Goal: Information Seeking & Learning: Find specific fact

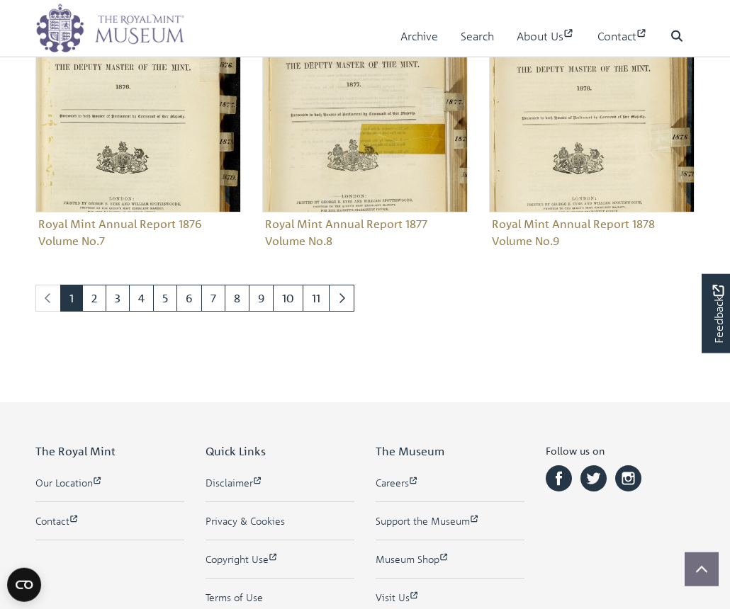
scroll to position [1624, 0]
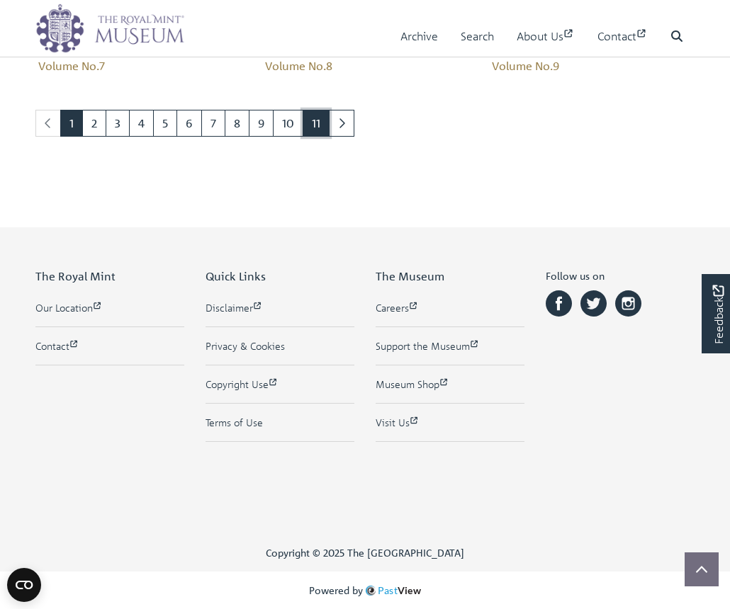
click at [304, 125] on link "11" at bounding box center [315, 123] width 27 height 27
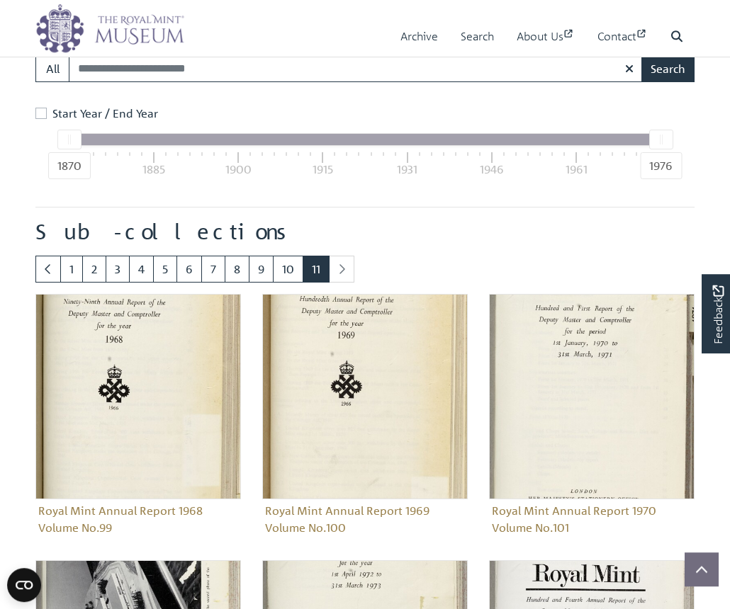
scroll to position [800, 0]
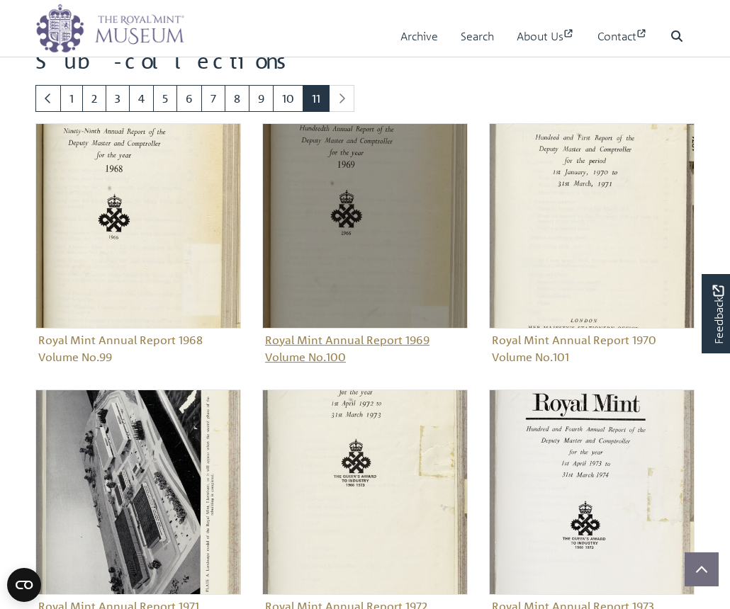
click at [337, 167] on img "Sub-collection" at bounding box center [364, 225] width 205 height 205
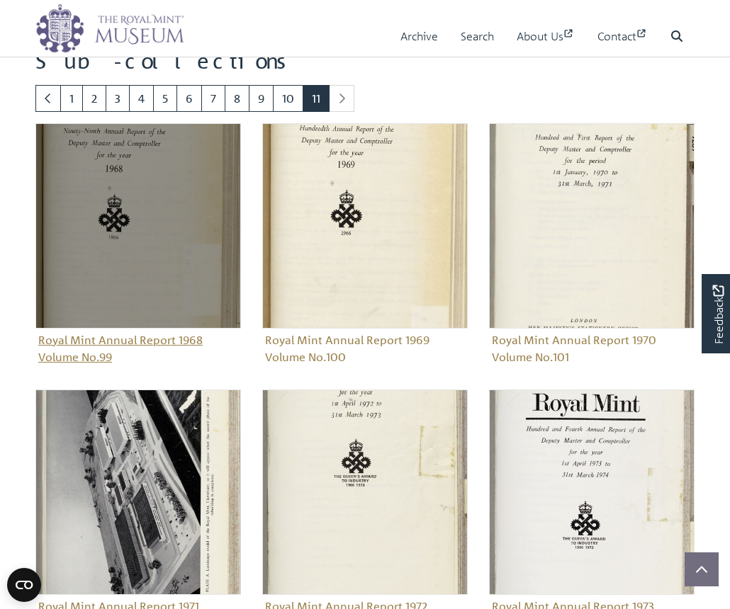
click at [79, 241] on img "Sub-collection" at bounding box center [137, 225] width 205 height 205
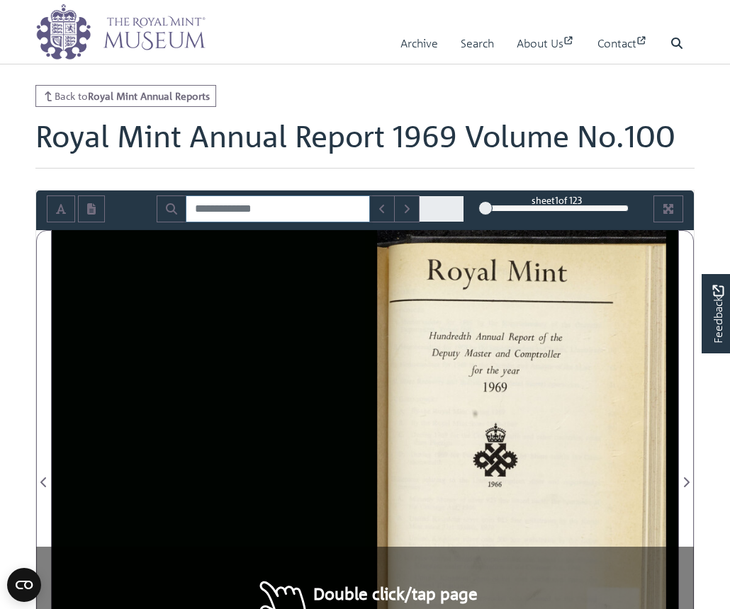
click at [266, 210] on input "Search for" at bounding box center [278, 209] width 184 height 27
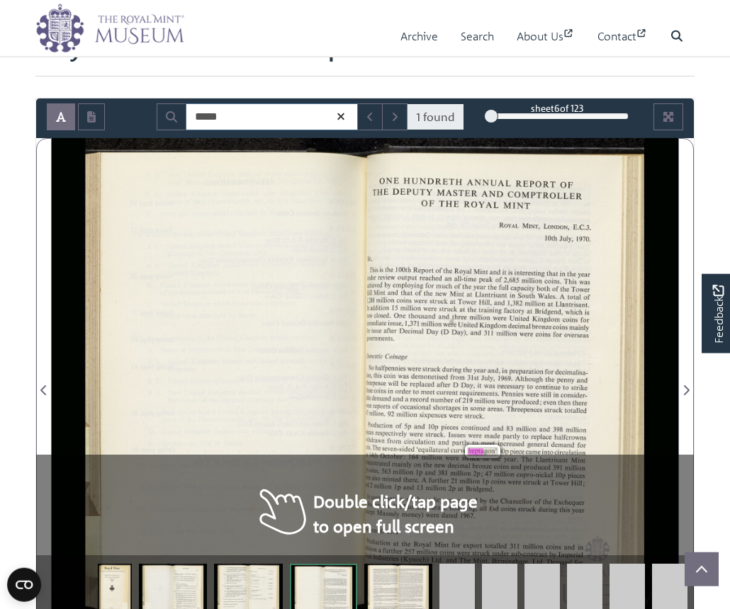
scroll to position [145, 0]
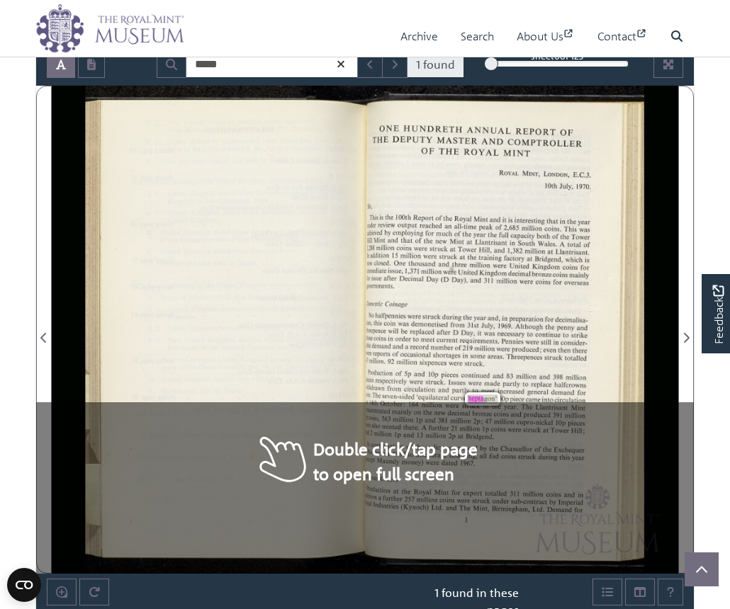
click at [367, 458] on div "“continuation of the policy announced by the Chancellor of the Exchequer iNOVem…" at bounding box center [475, 451] width 220 height 21
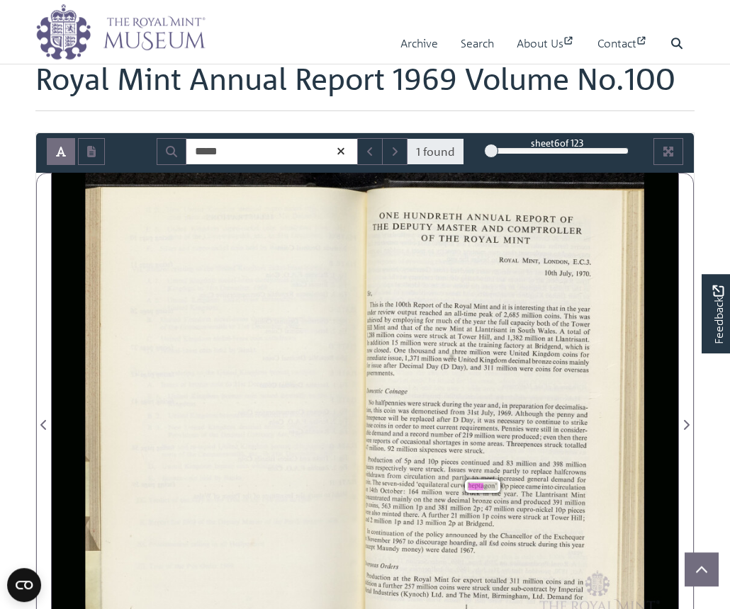
scroll to position [0, 0]
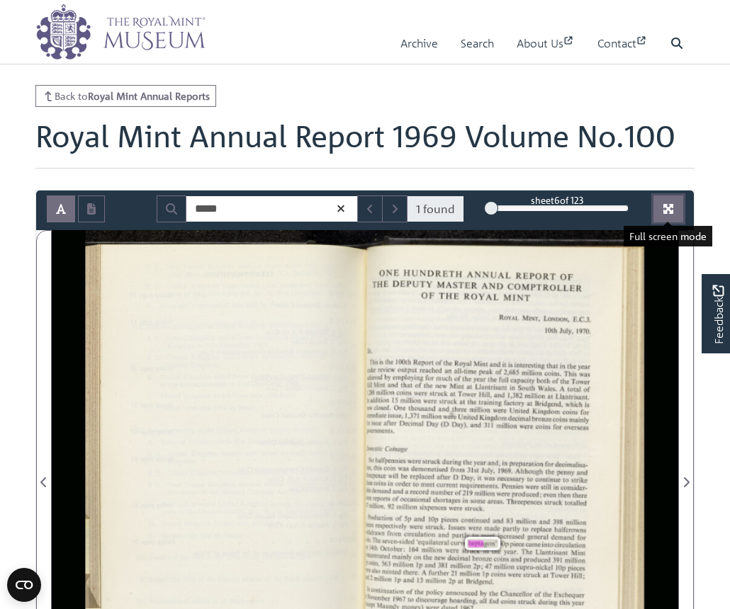
click at [674, 201] on button "Full screen mode" at bounding box center [668, 209] width 30 height 27
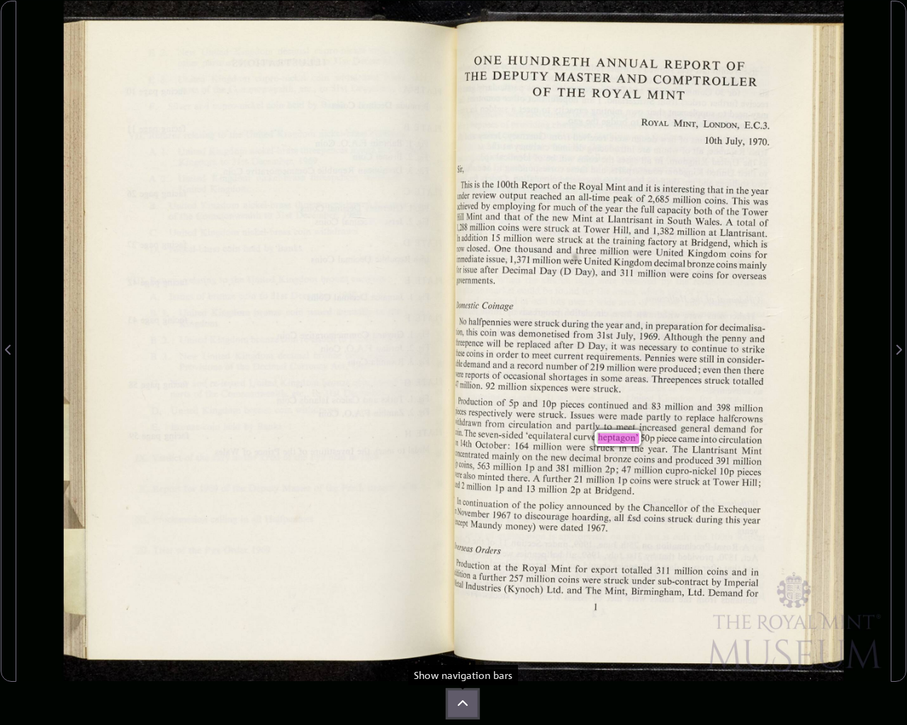
click at [473, 609] on button at bounding box center [463, 704] width 30 height 27
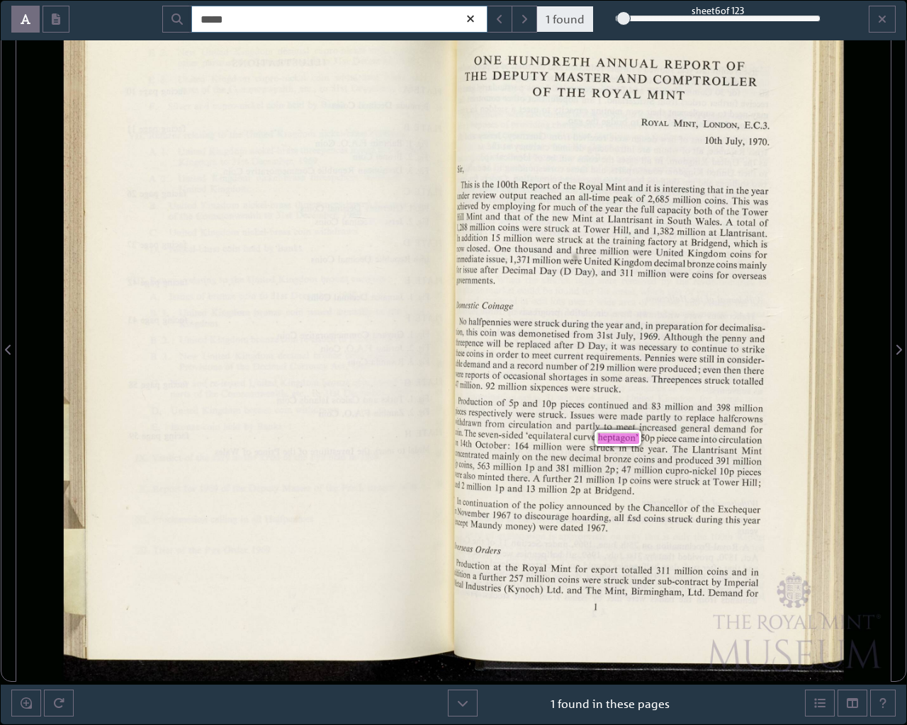
click at [220, 26] on input "*****" at bounding box center [339, 19] width 296 height 27
type input "***"
click at [517, 19] on button "Next Match" at bounding box center [520, 19] width 26 height 27
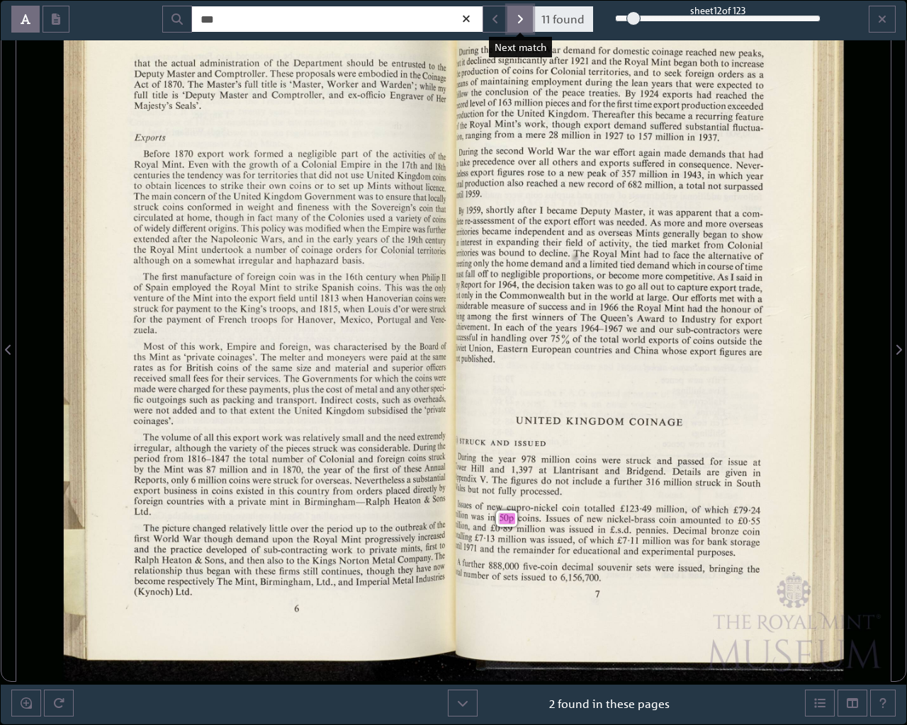
click at [517, 19] on button "Next Match" at bounding box center [520, 19] width 26 height 27
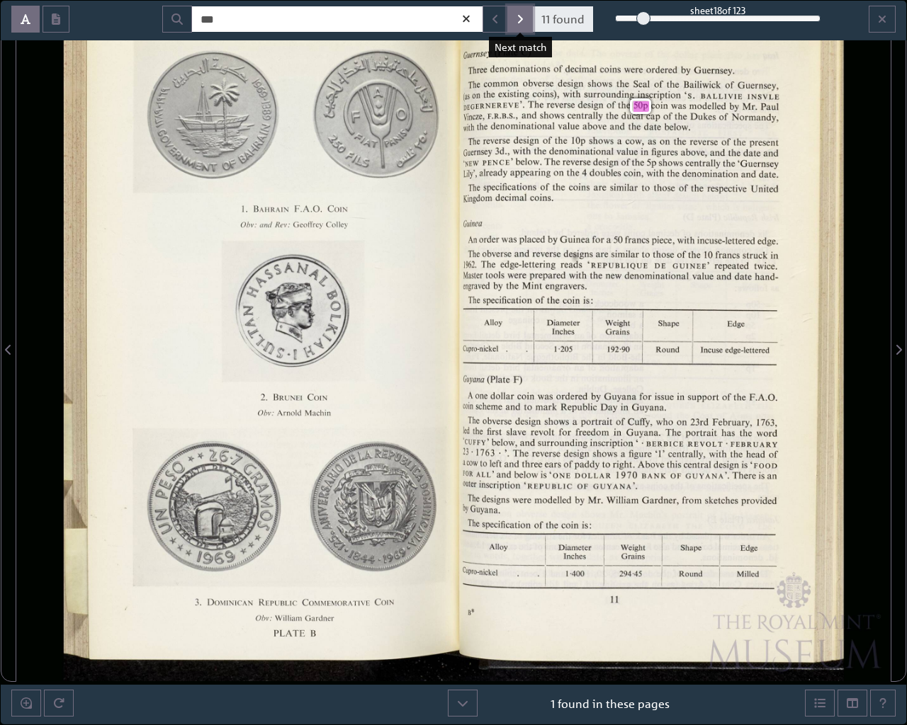
click at [517, 19] on button "Next Match" at bounding box center [520, 19] width 26 height 27
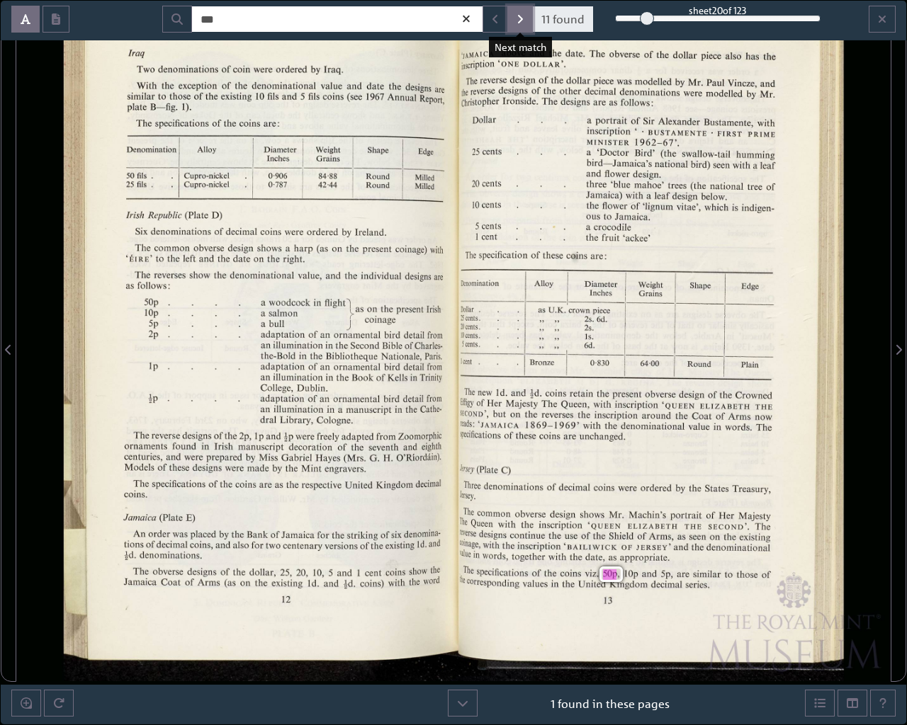
click at [517, 19] on button "Next Match" at bounding box center [520, 19] width 26 height 27
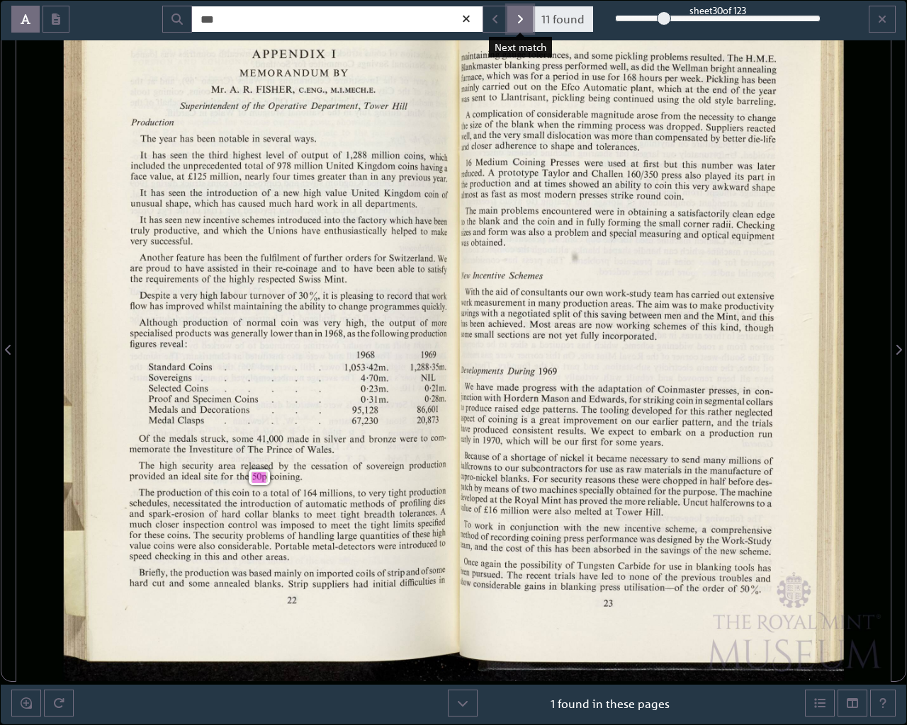
click at [517, 19] on button "Next Match" at bounding box center [520, 19] width 26 height 27
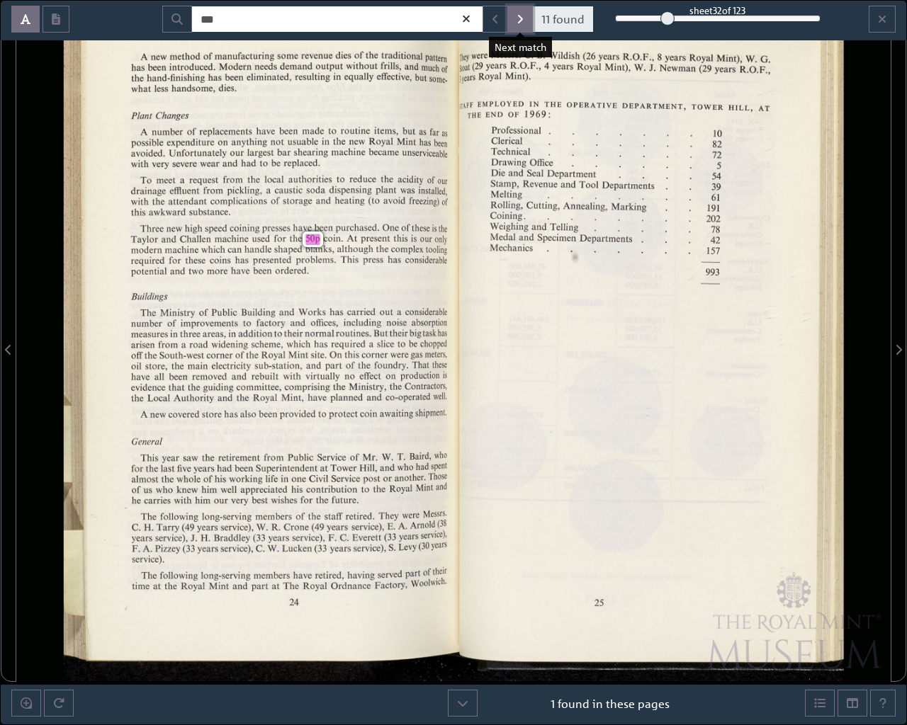
click at [517, 19] on button "Next Match" at bounding box center [520, 19] width 26 height 27
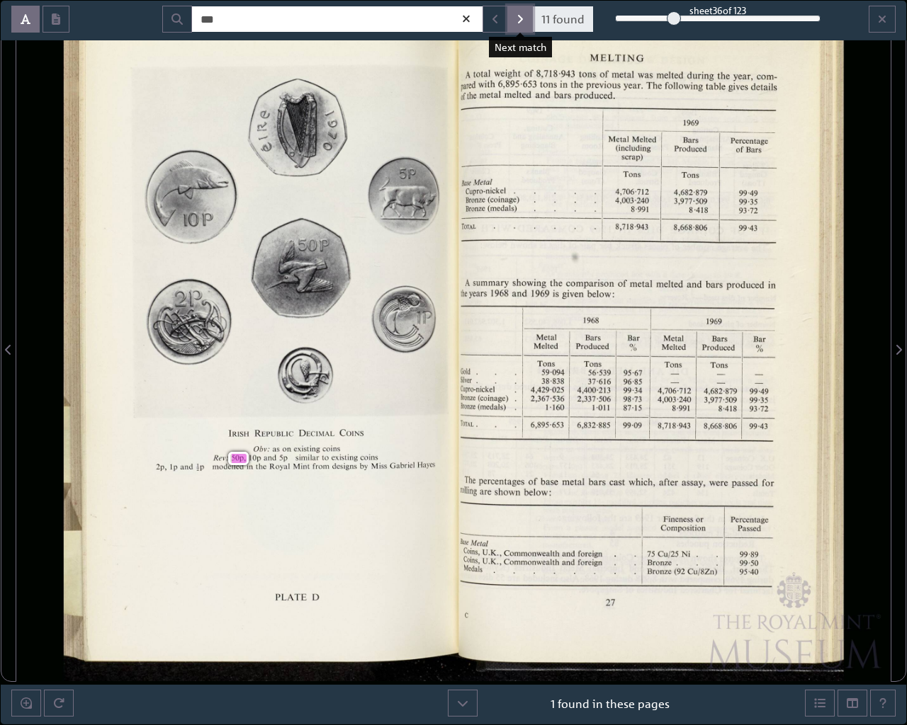
click at [517, 19] on button "Next Match" at bounding box center [520, 19] width 26 height 27
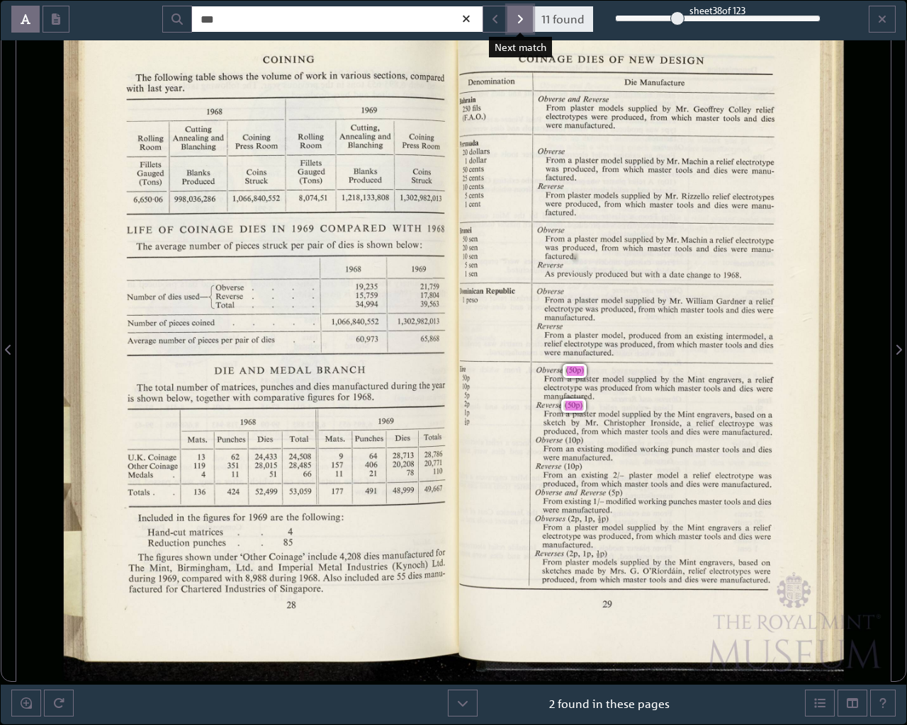
click at [517, 19] on button "Next Match" at bounding box center [520, 19] width 26 height 27
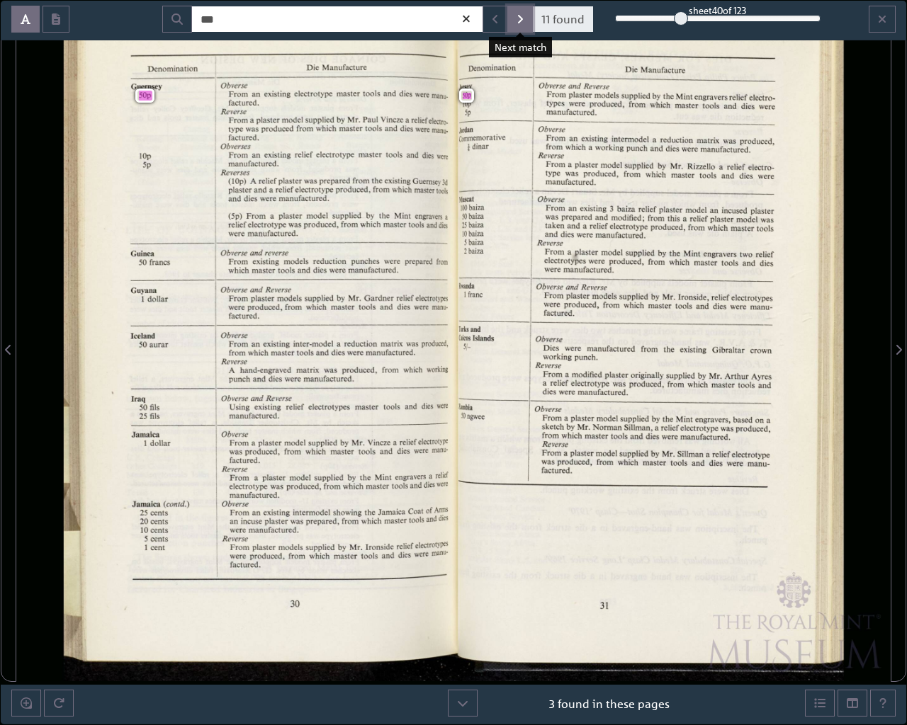
click at [517, 19] on button "Next Match" at bounding box center [520, 19] width 26 height 27
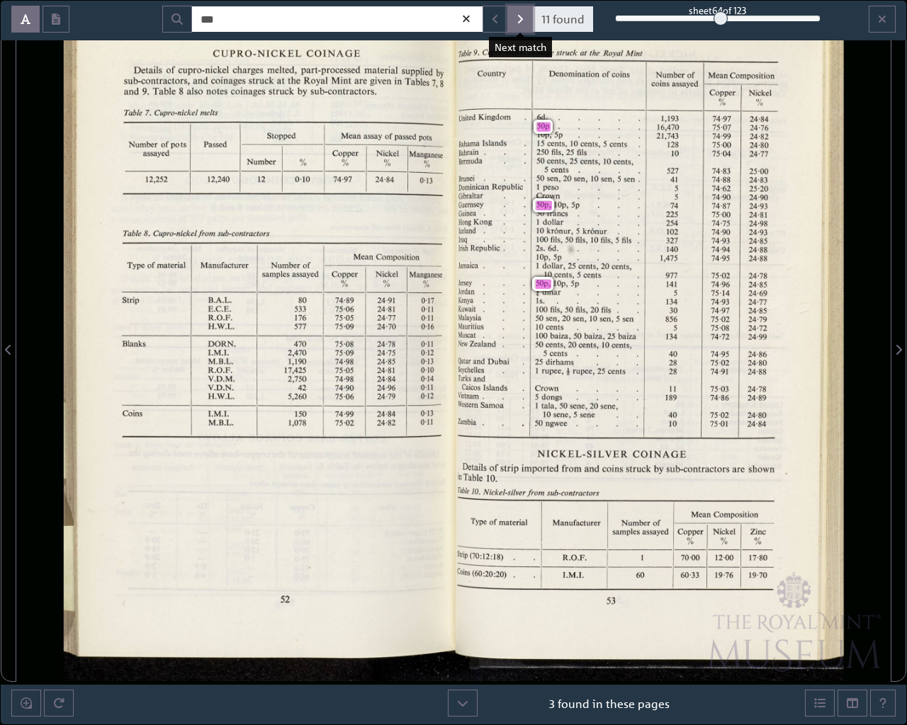
click at [517, 19] on button "Next Match" at bounding box center [520, 19] width 26 height 27
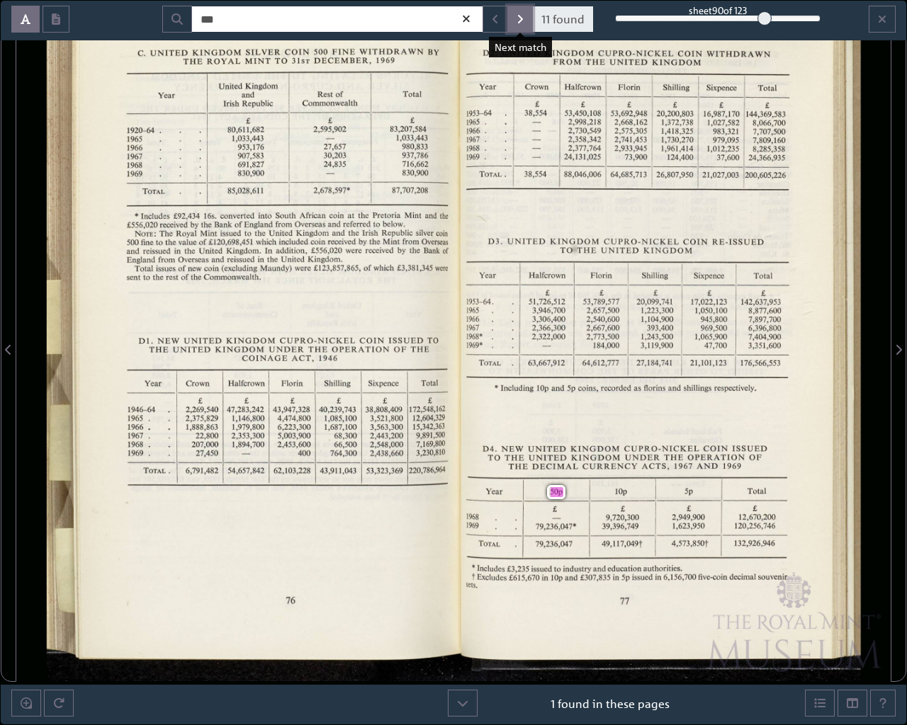
click at [517, 19] on button "Next Match" at bounding box center [520, 19] width 26 height 27
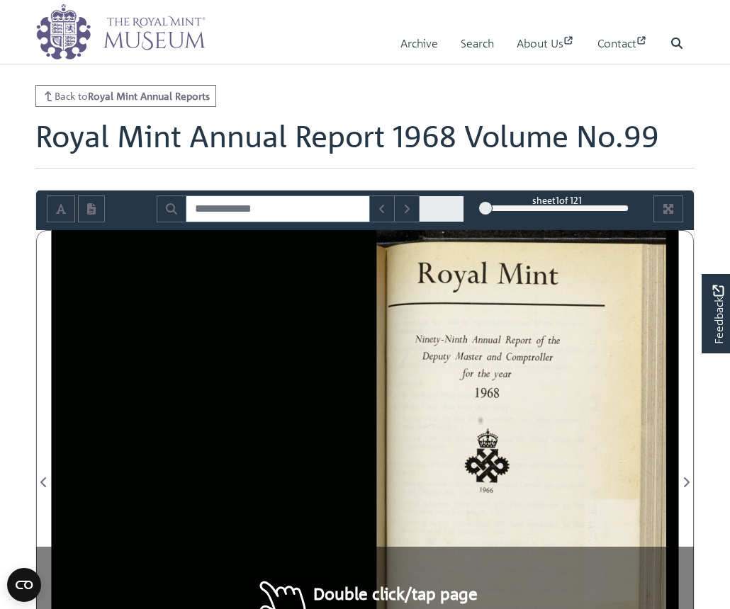
click at [271, 208] on input "Search for" at bounding box center [278, 209] width 184 height 27
type input "*****"
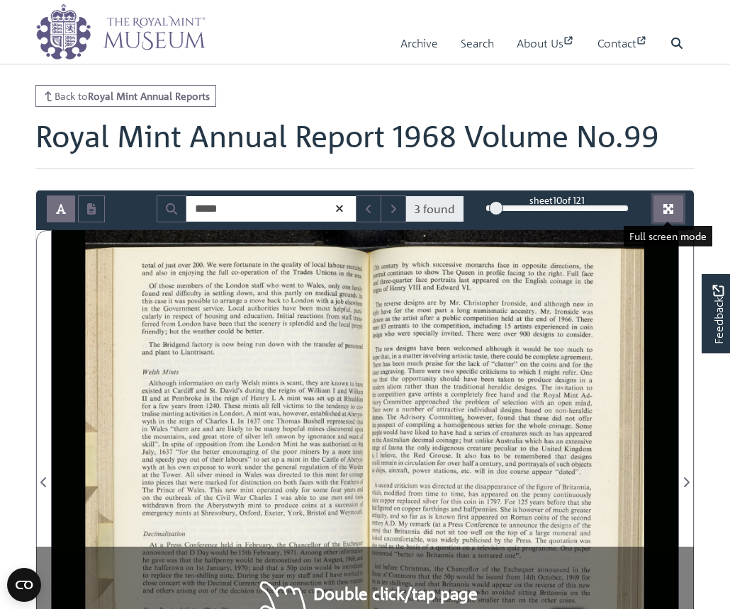
click at [667, 208] on icon "Full screen mode" at bounding box center [668, 209] width 10 height 10
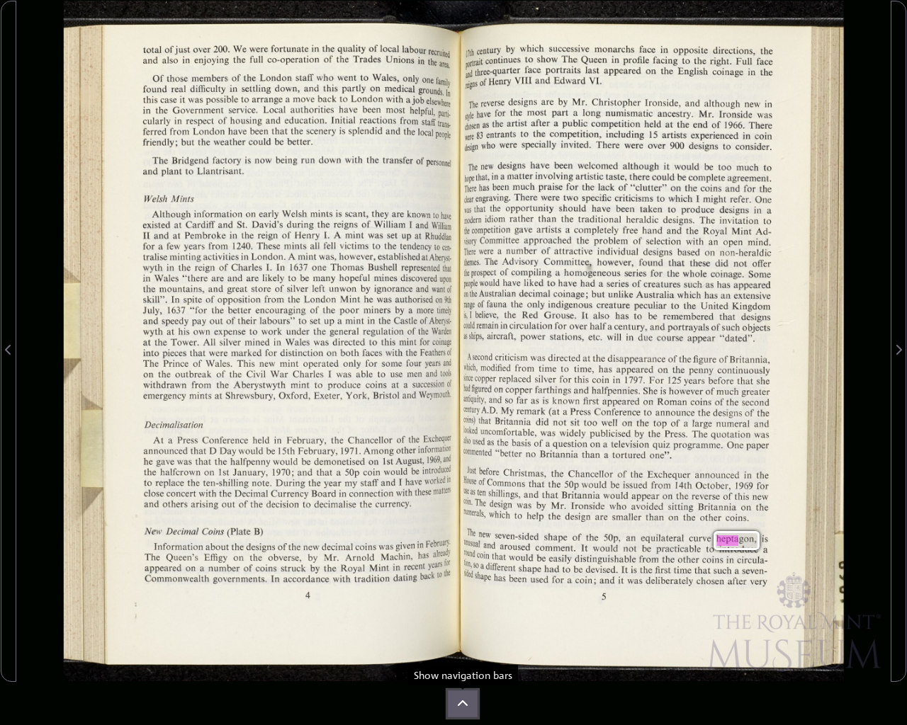
click at [453, 609] on button at bounding box center [463, 704] width 30 height 27
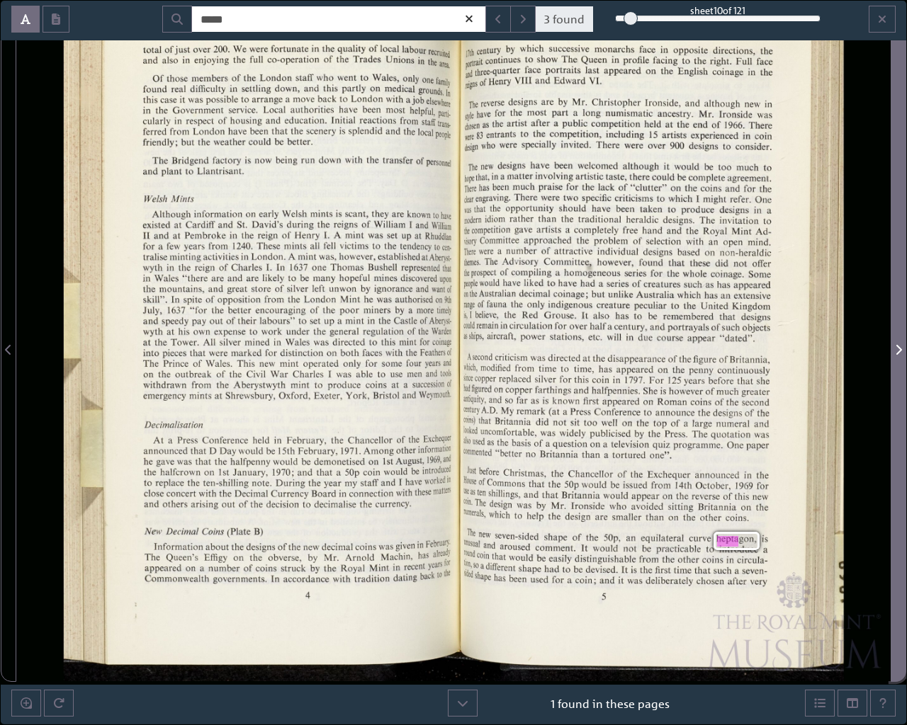
click at [729, 346] on span "Next Page" at bounding box center [898, 349] width 14 height 17
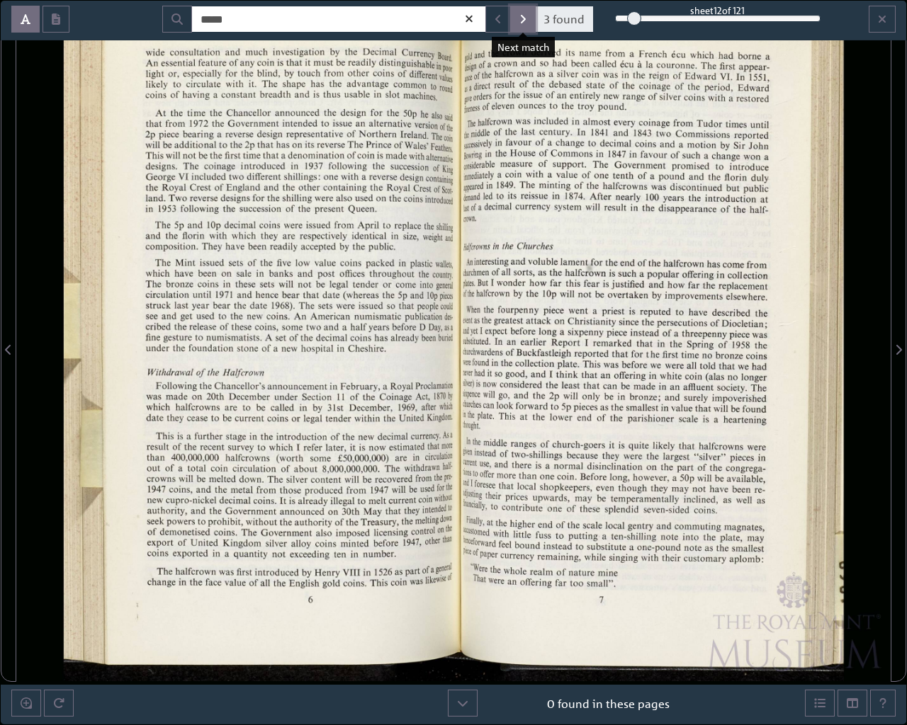
click at [518, 18] on button "Next Match" at bounding box center [523, 19] width 26 height 27
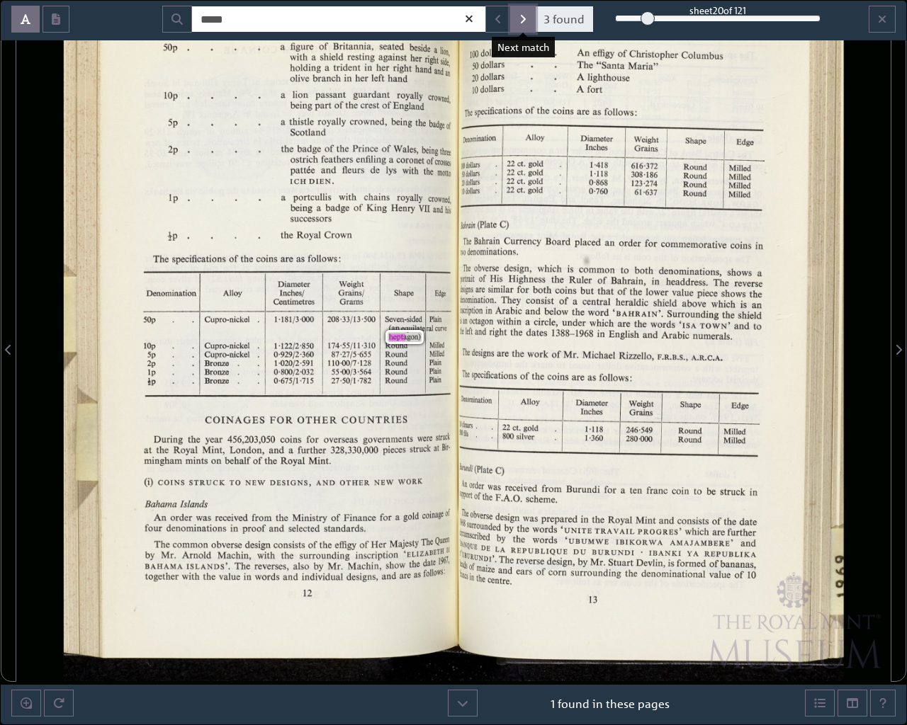
click at [523, 22] on icon "Next Match" at bounding box center [523, 19] width 5 height 9
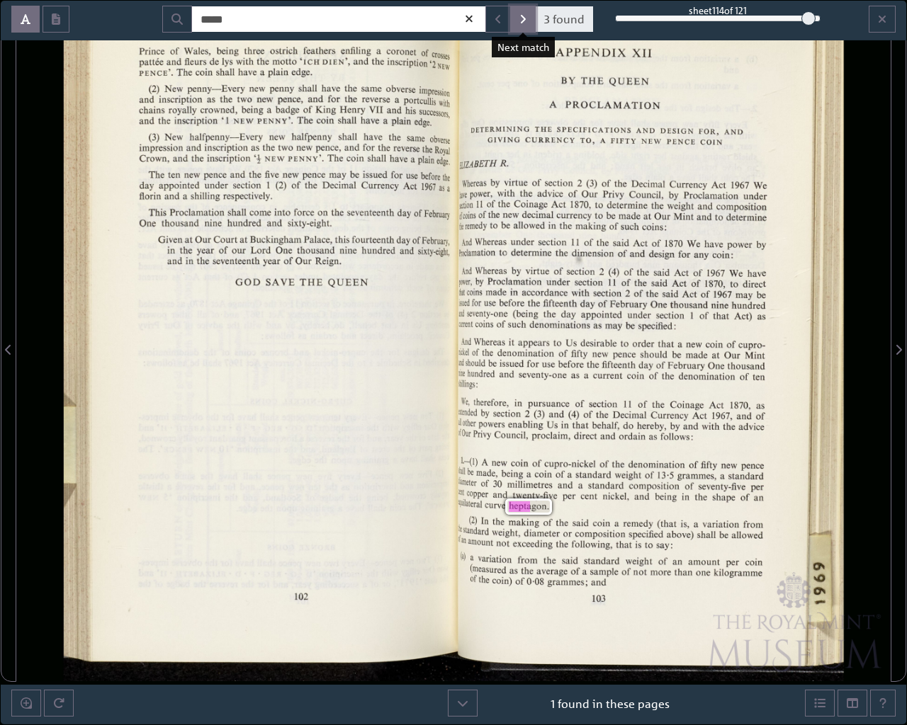
click at [523, 22] on icon "Next Match" at bounding box center [523, 19] width 5 height 9
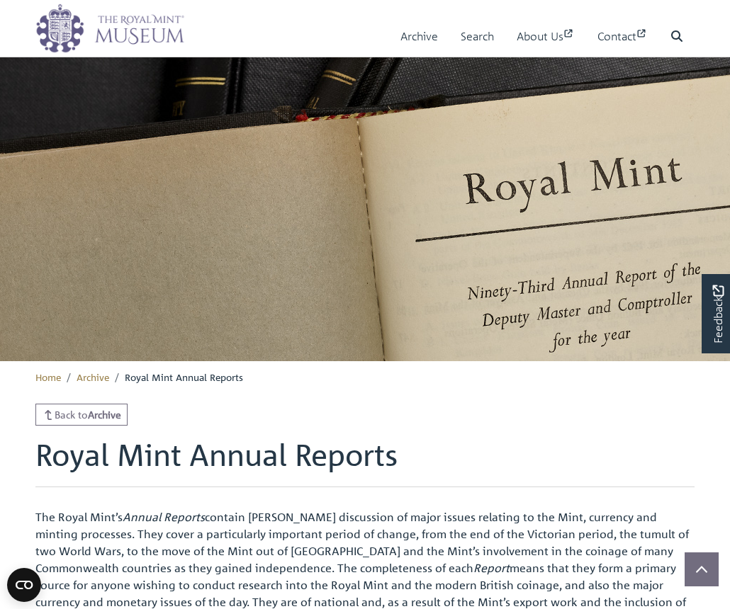
scroll to position [689, 0]
